Goal: Find specific page/section: Find specific page/section

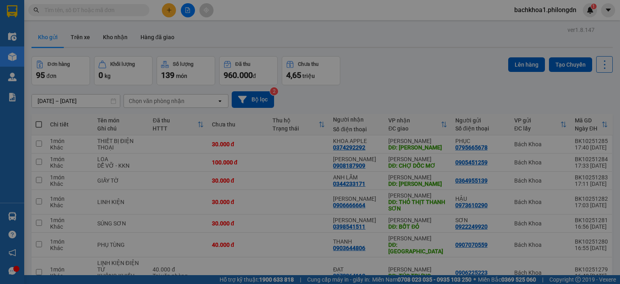
scroll to position [86, 0]
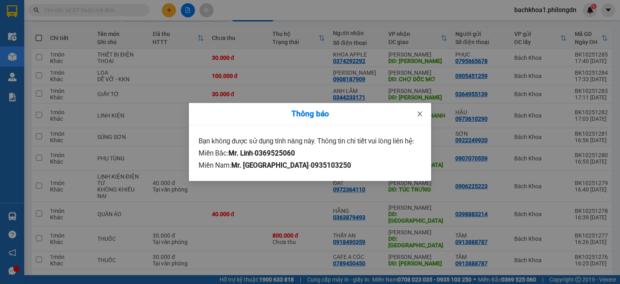
drag, startPoint x: 0, startPoint y: 0, endPoint x: 418, endPoint y: 116, distance: 434.0
click at [418, 116] on icon "close" at bounding box center [420, 114] width 6 height 6
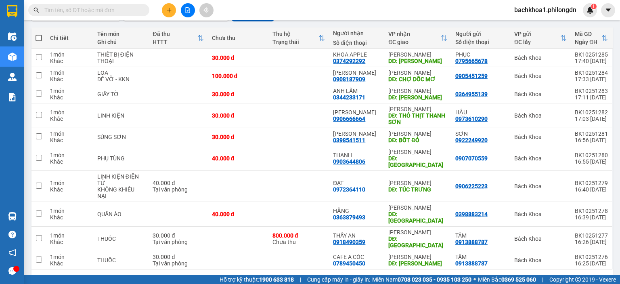
click at [106, 10] on input "text" at bounding box center [91, 10] width 95 height 9
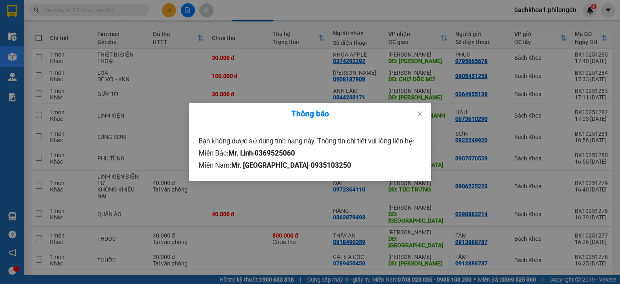
drag, startPoint x: 106, startPoint y: 10, endPoint x: 50, endPoint y: 6, distance: 55.9
click at [50, 6] on div "Thông báo Bạn không được sử dụng tính năng này. Thông tin chi tiết vui lòng liê…" at bounding box center [310, 142] width 620 height 284
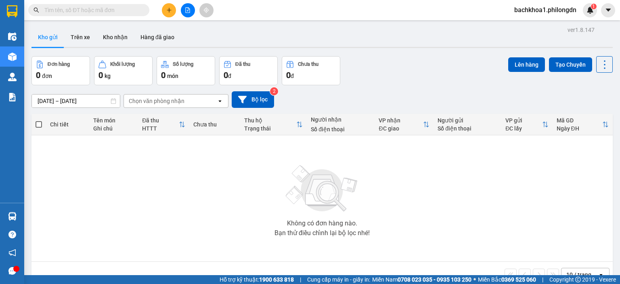
drag, startPoint x: 77, startPoint y: 37, endPoint x: 305, endPoint y: 93, distance: 234.5
click at [81, 37] on button "Trên xe" at bounding box center [80, 36] width 32 height 19
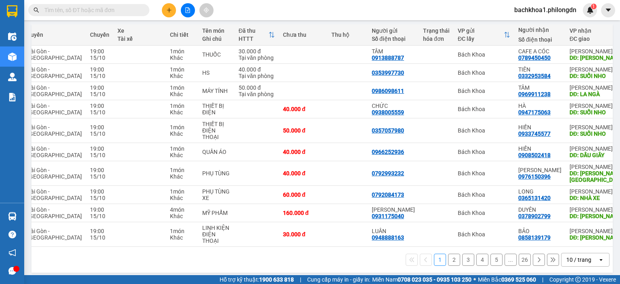
scroll to position [0, 97]
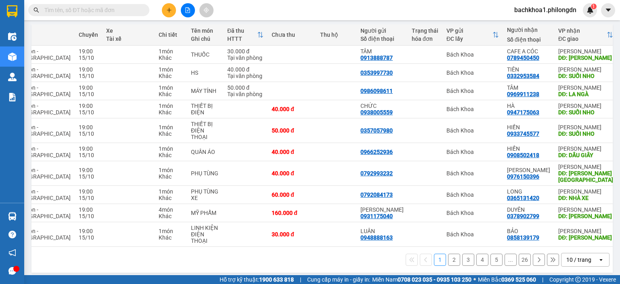
click at [462, 255] on button "3" at bounding box center [468, 260] width 12 height 12
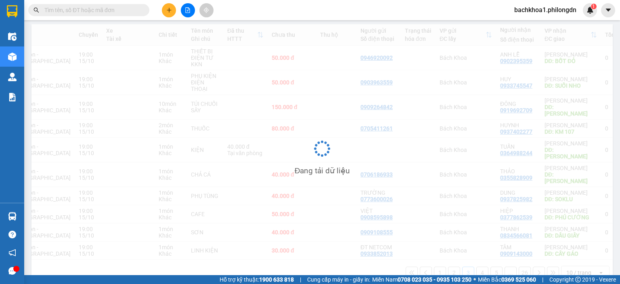
scroll to position [90, 0]
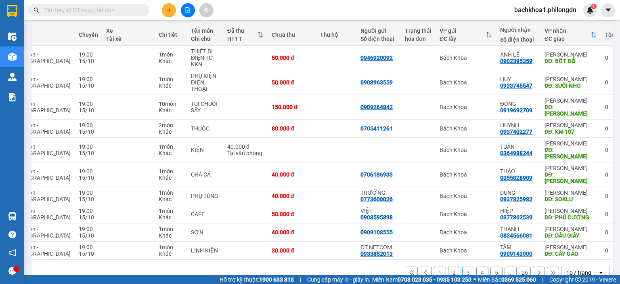
click at [479, 266] on button "4" at bounding box center [482, 272] width 12 height 12
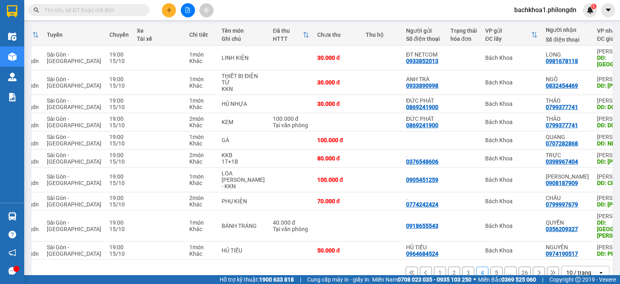
scroll to position [0, 97]
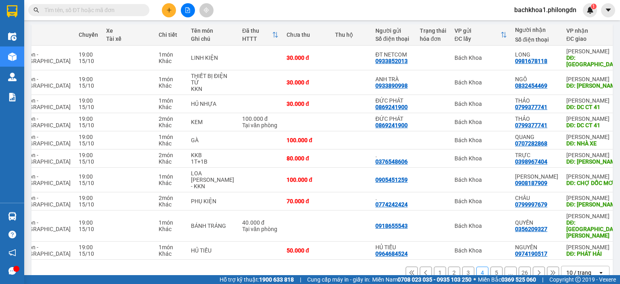
click at [491, 266] on button "5" at bounding box center [497, 272] width 12 height 12
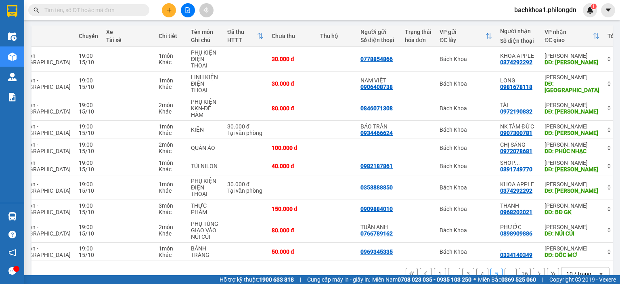
scroll to position [90, 0]
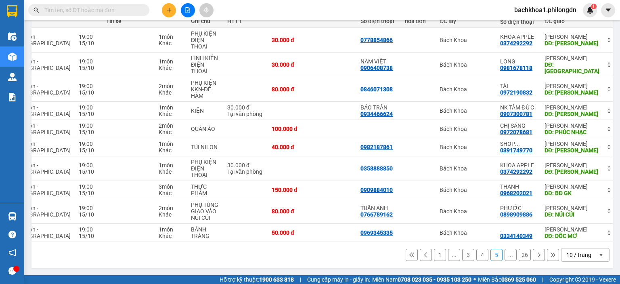
click at [434, 258] on button "1" at bounding box center [440, 255] width 12 height 12
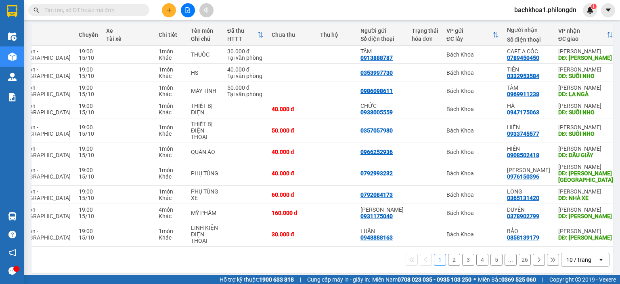
click at [450, 255] on button "2" at bounding box center [454, 260] width 12 height 12
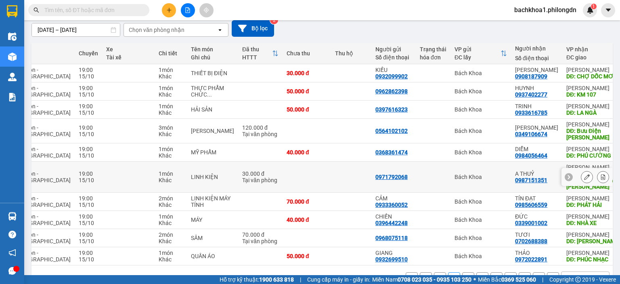
scroll to position [96, 0]
